Goal: Use online tool/utility: Utilize a website feature to perform a specific function

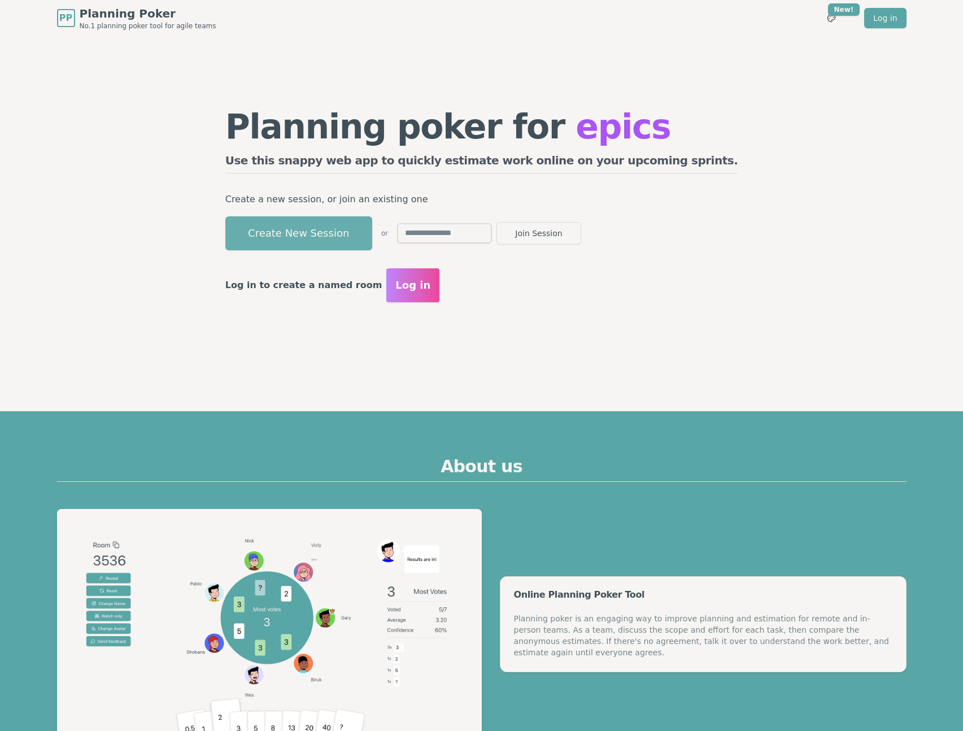
click at [316, 241] on button "Create New Session" at bounding box center [298, 233] width 147 height 34
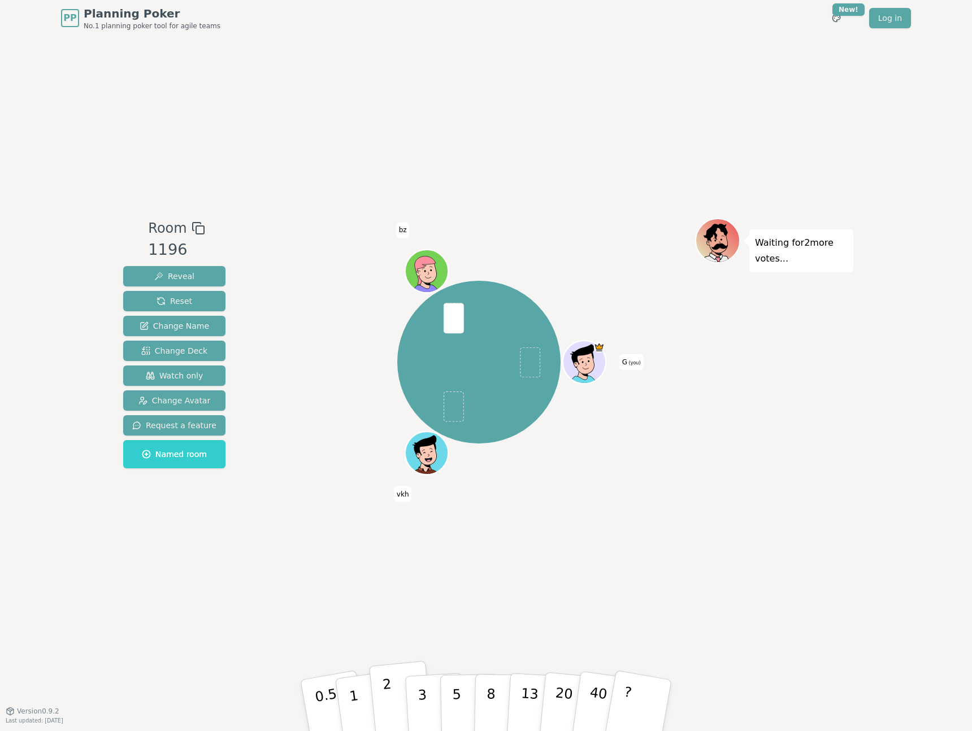
click at [402, 701] on button "2" at bounding box center [401, 706] width 64 height 90
click at [736, 469] on div "Waiting for vkh 's vote..." at bounding box center [774, 373] width 158 height 311
click at [452, 689] on p "5" at bounding box center [457, 705] width 10 height 61
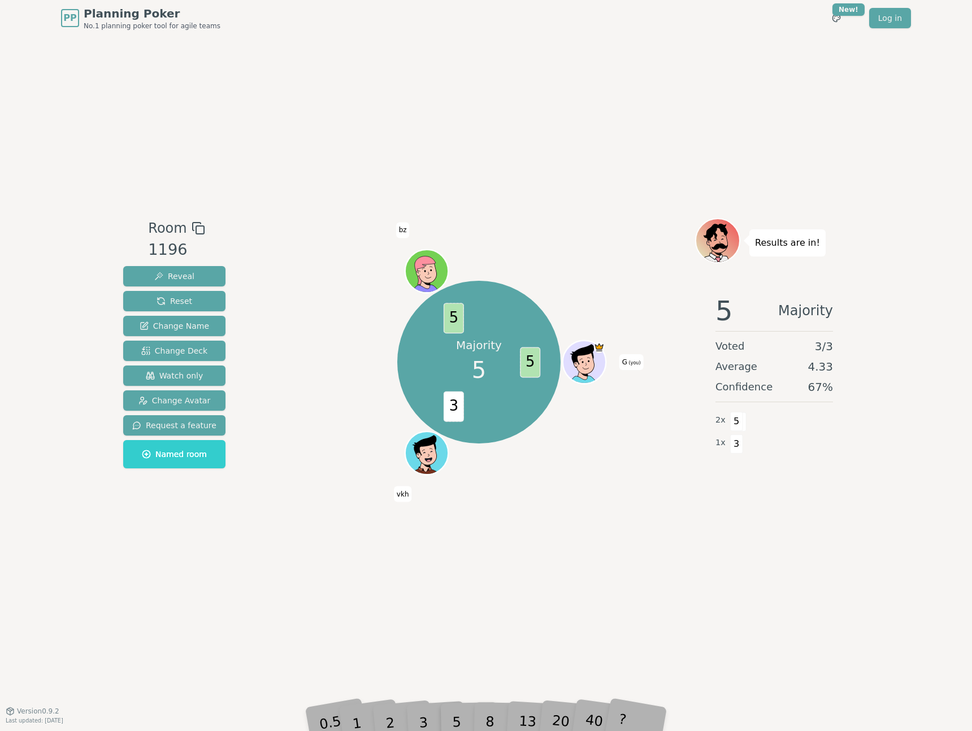
click at [620, 550] on div "Room 1196 Reveal Reset Change Name Change Deck Watch only Change Avatar Request…" at bounding box center [486, 373] width 734 height 675
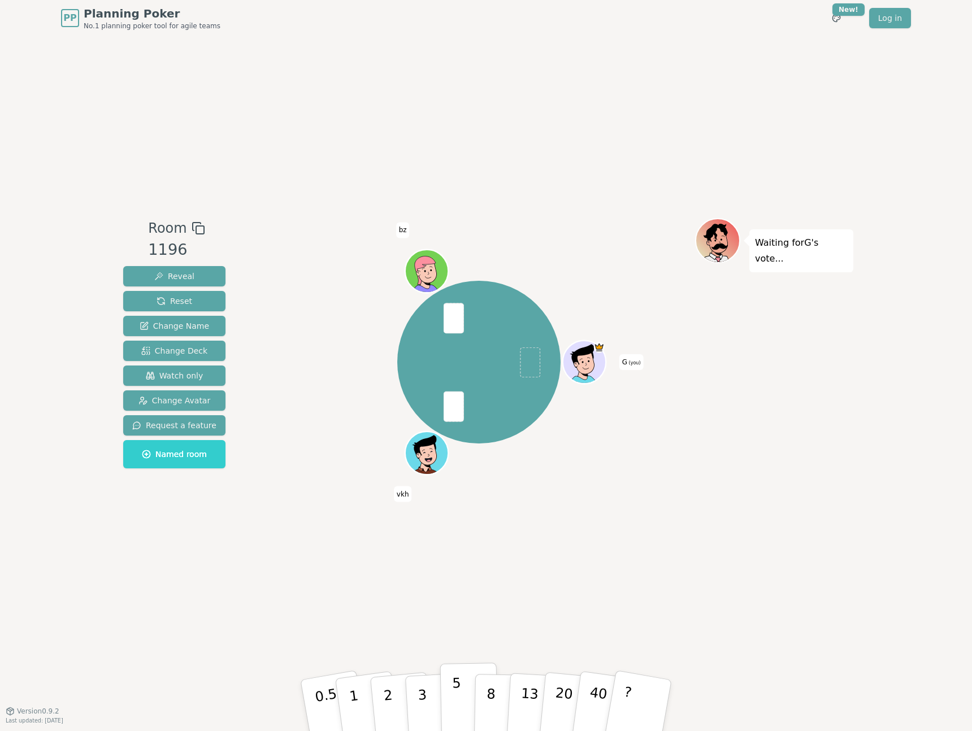
click at [462, 692] on button "5" at bounding box center [469, 706] width 58 height 86
click at [469, 690] on button "5" at bounding box center [469, 706] width 58 height 86
